Goal: Transaction & Acquisition: Purchase product/service

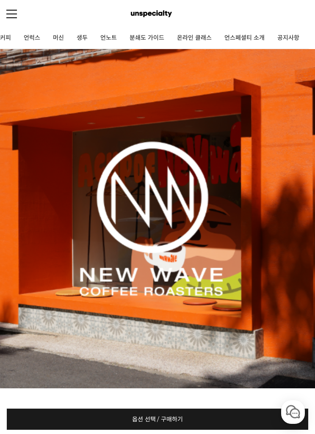
click at [157, 13] on img at bounding box center [151, 14] width 41 height 13
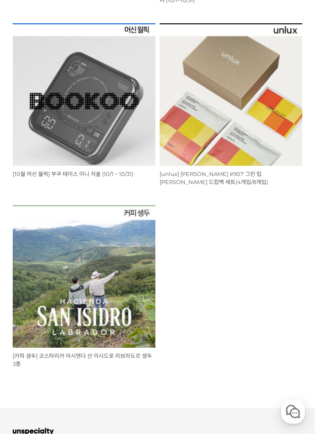
scroll to position [327, 0]
click at [216, 53] on img at bounding box center [230, 94] width 143 height 143
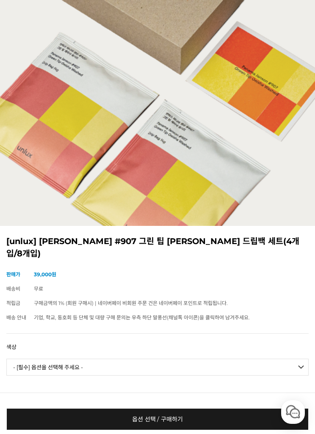
scroll to position [168, 0]
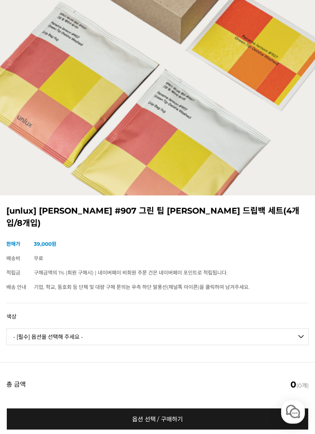
click at [25, 329] on select "- [필수] 옵션을 선택해 주세요 - ------------------- [PERSON_NAME] #907 Standard(4p) [PERSO…" at bounding box center [157, 337] width 302 height 17
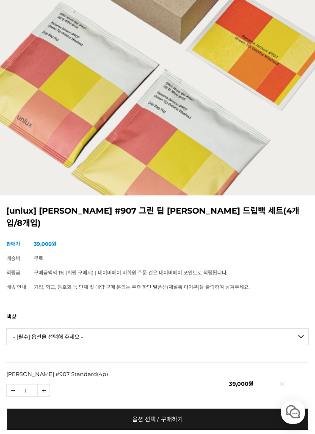
click at [261, 328] on select "- [필수] 옵션을 선택해 주세요 - ------------------- [PERSON_NAME] #907 Standard(4p) [PERSO…" at bounding box center [157, 336] width 302 height 17
select select "*"
click at [281, 364] on td at bounding box center [280, 383] width 55 height 42
click at [280, 405] on td at bounding box center [280, 426] width 55 height 42
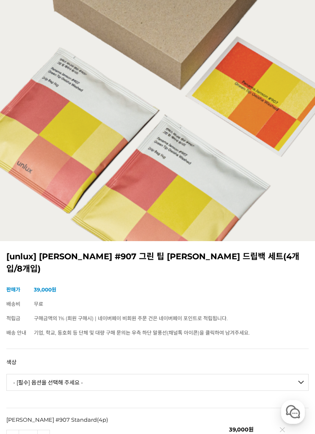
scroll to position [0, 0]
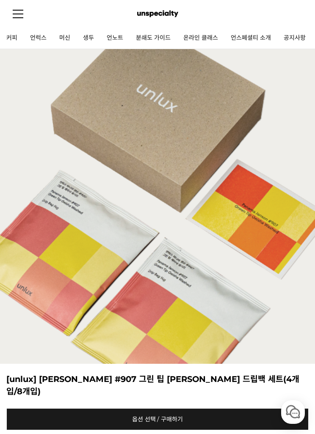
click at [8, 39] on link "커피" at bounding box center [12, 37] width 24 height 21
